Goal: Navigation & Orientation: Find specific page/section

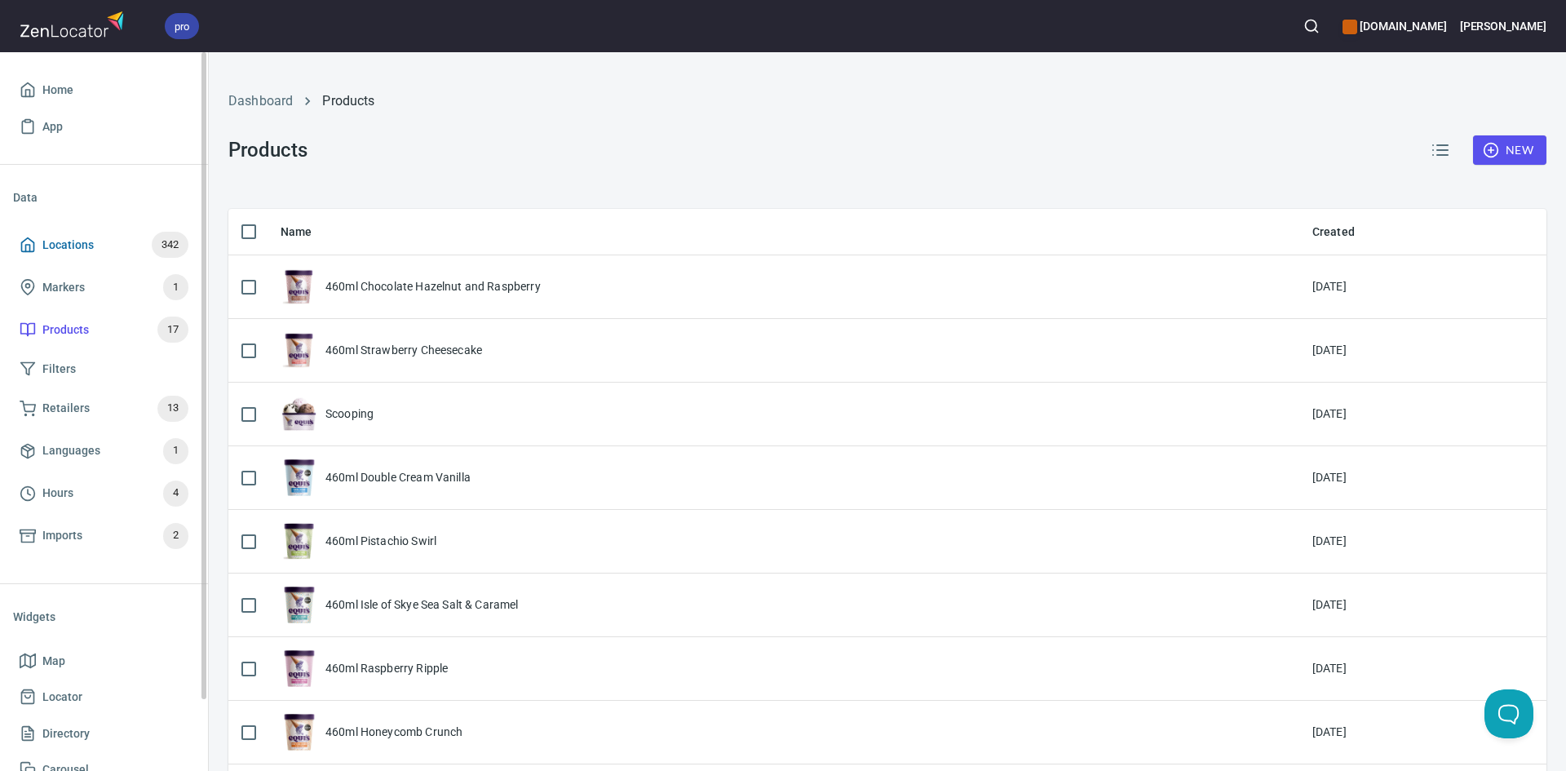
click at [68, 245] on span "Locations" at bounding box center [67, 245] width 51 height 20
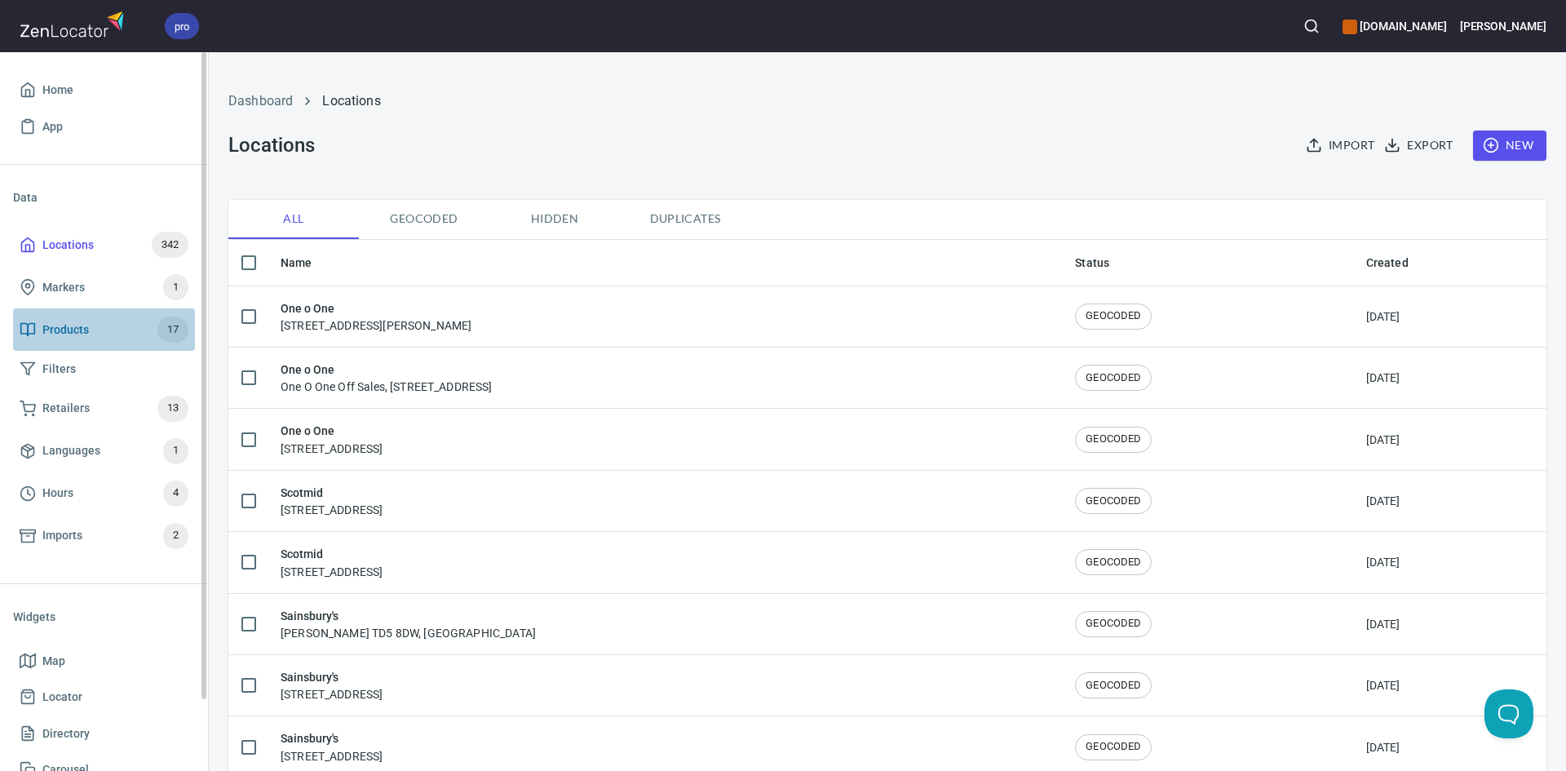
click at [77, 323] on span "Products" at bounding box center [65, 330] width 46 height 20
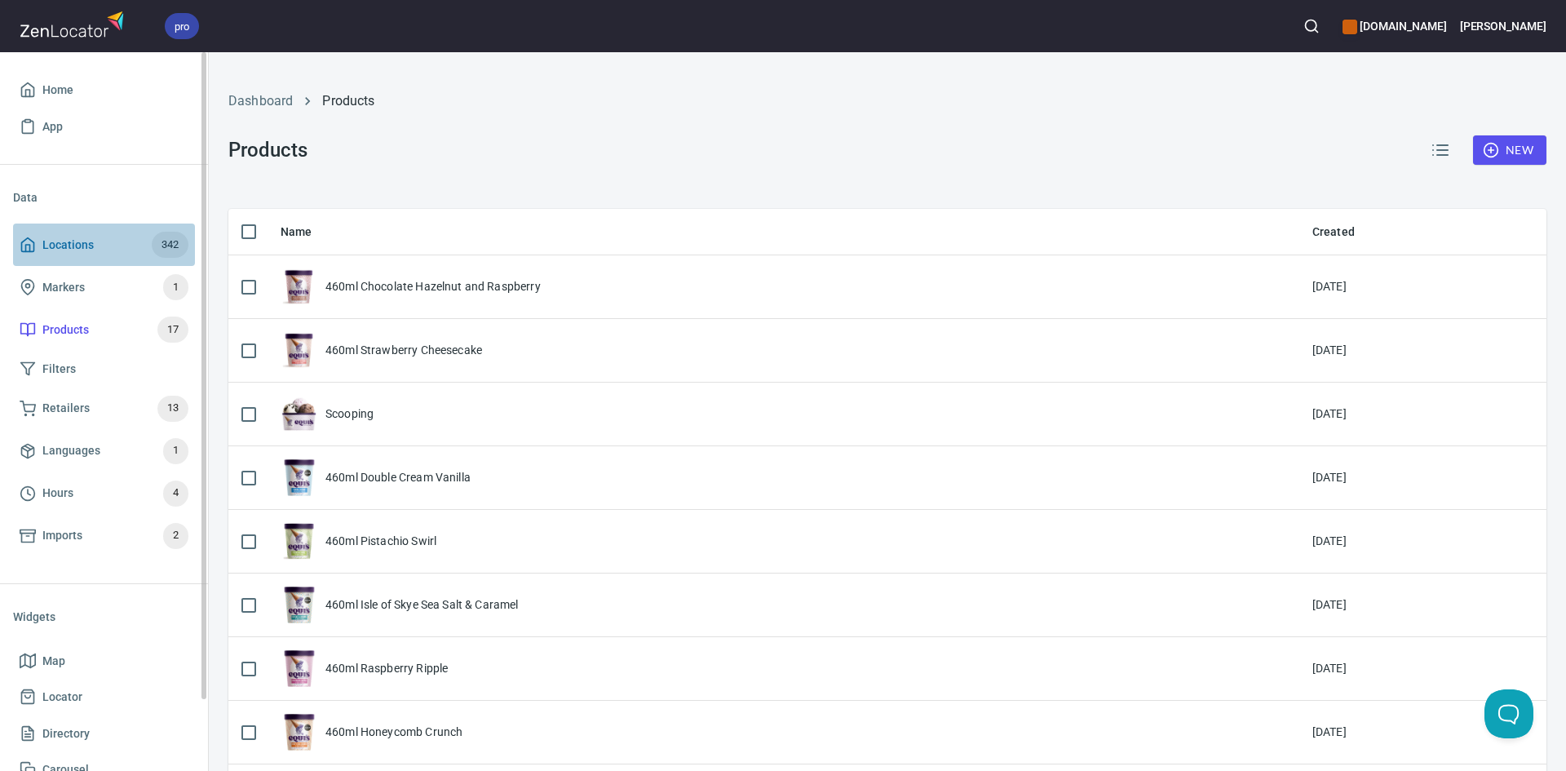
click at [116, 241] on span "Locations 342" at bounding box center [104, 245] width 169 height 26
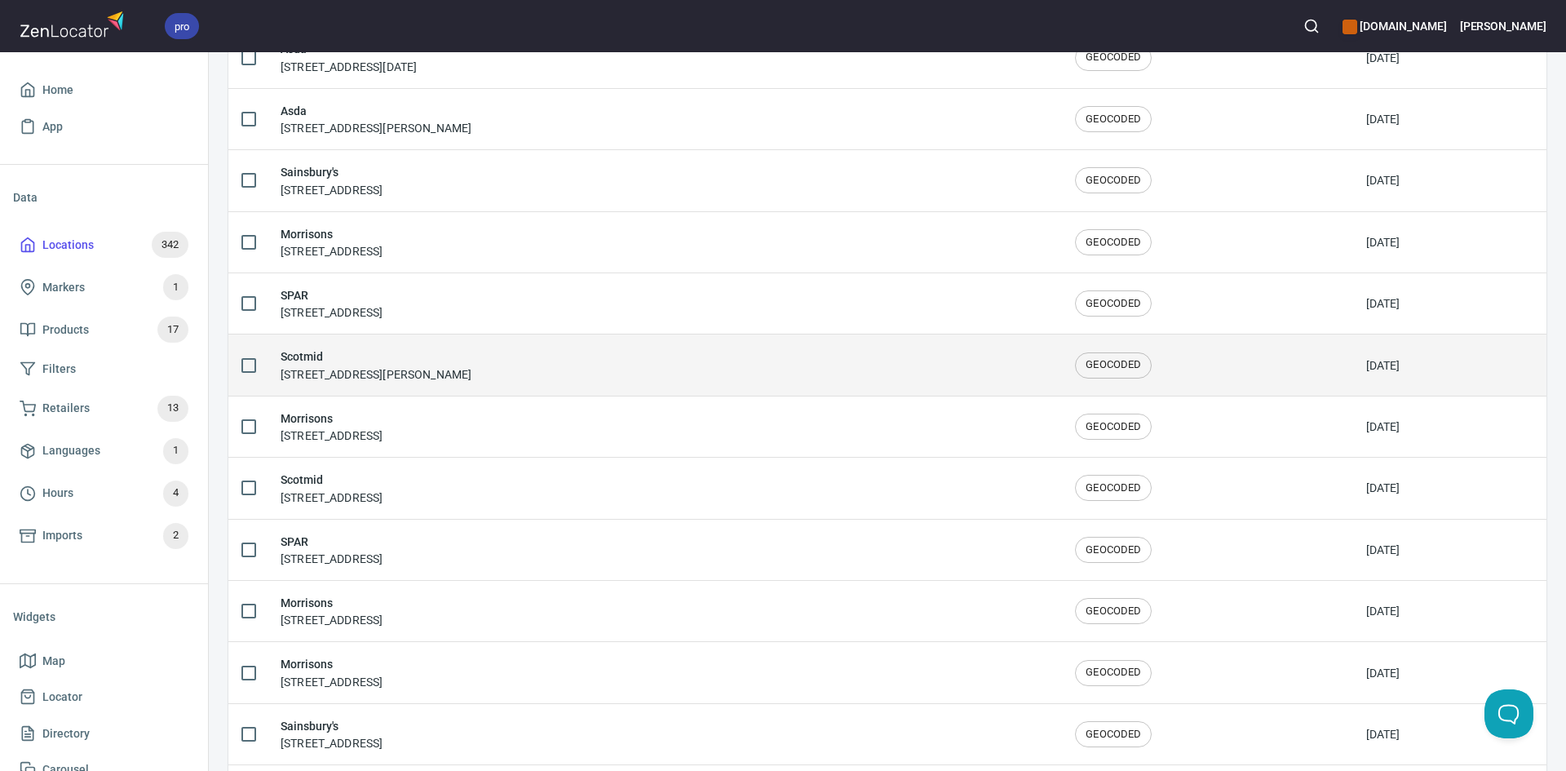
scroll to position [1468, 0]
